Goal: Information Seeking & Learning: Learn about a topic

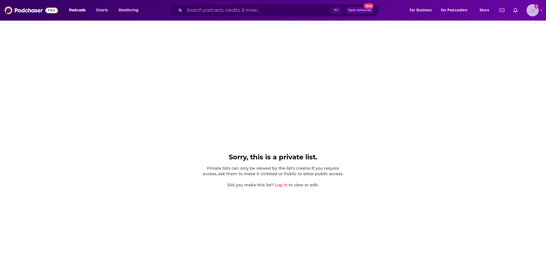
click at [534, 13] on img "Logged in as tmarra" at bounding box center [532, 10] width 12 height 12
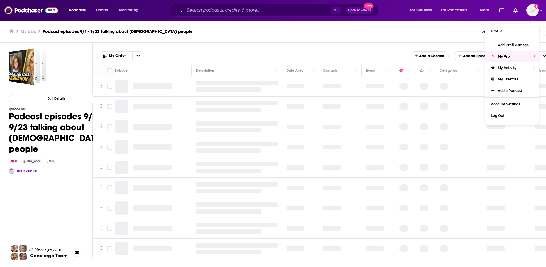
click at [76, 13] on span "Podcasts" at bounding box center [77, 10] width 16 height 8
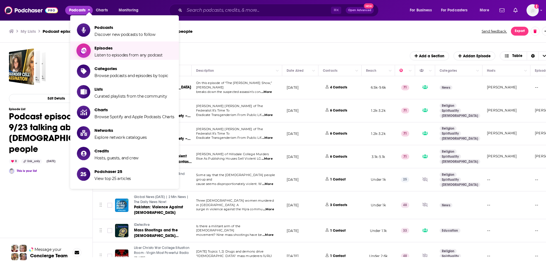
click at [109, 49] on span "Episodes" at bounding box center [128, 47] width 68 height 5
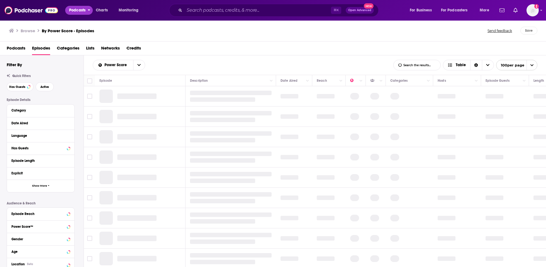
click at [74, 7] on span "Podcasts" at bounding box center [77, 10] width 16 height 8
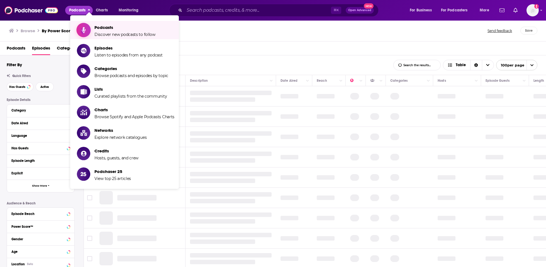
click at [84, 27] on icon "Show item sub-menu" at bounding box center [83, 29] width 7 height 7
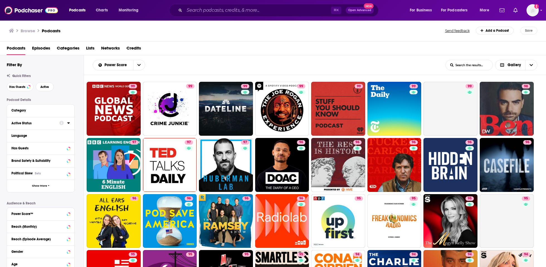
click at [35, 127] on button "Active Status" at bounding box center [35, 123] width 48 height 7
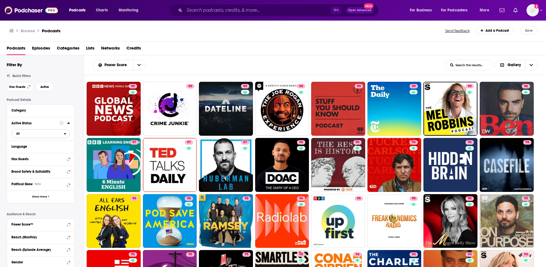
click at [36, 133] on span "All" at bounding box center [38, 133] width 52 height 7
click at [42, 153] on span "Active" at bounding box center [28, 152] width 28 height 3
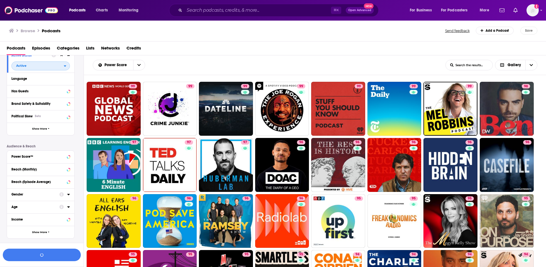
scroll to position [80, 0]
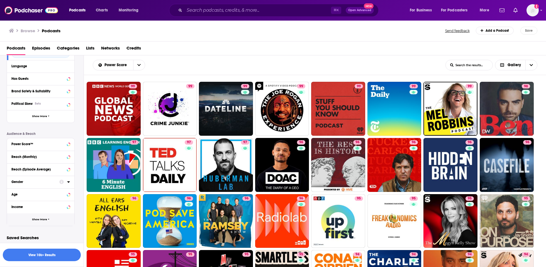
click at [49, 221] on icon "button" at bounding box center [49, 219] width 2 height 3
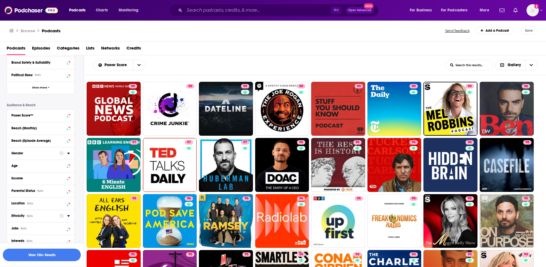
scroll to position [168, 0]
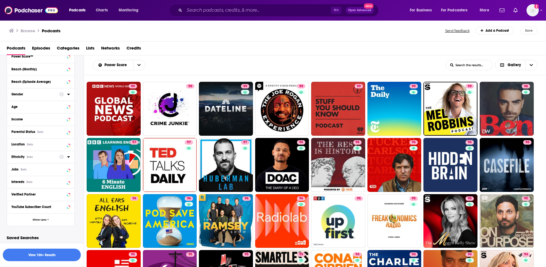
click at [41, 155] on div "Ethnicity Beta" at bounding box center [33, 157] width 44 height 4
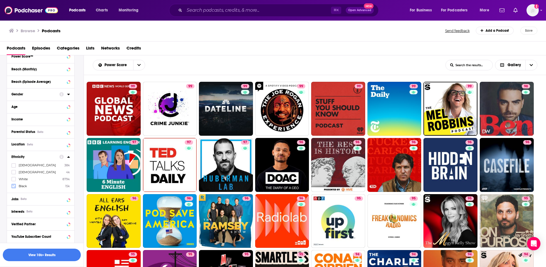
click at [14, 186] on icon at bounding box center [13, 186] width 3 height 3
click at [53, 254] on button "View 2k Results" at bounding box center [42, 255] width 78 height 13
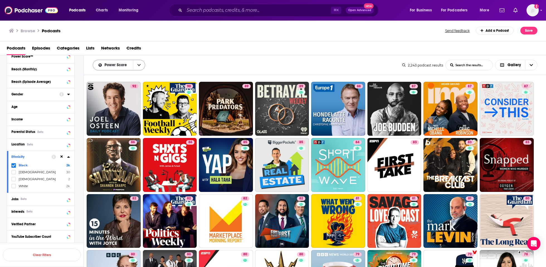
click at [138, 64] on icon "open menu" at bounding box center [138, 65] width 3 height 4
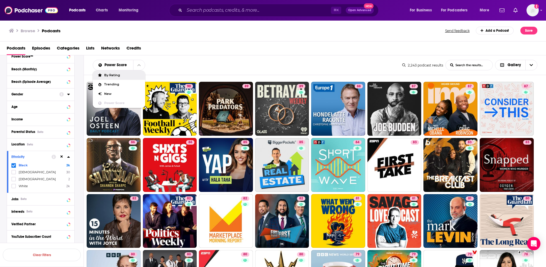
click at [204, 55] on div "Podcasts Episodes Categories Lists Networks Credits" at bounding box center [274, 49] width 535 height 11
